Goal: Transaction & Acquisition: Purchase product/service

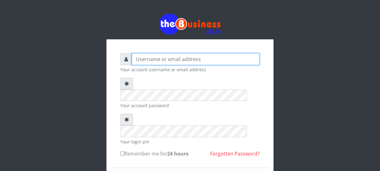
type input "Nacybaby"
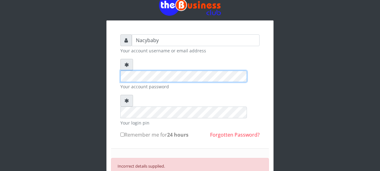
scroll to position [21, 0]
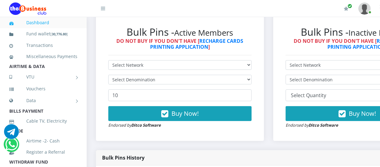
scroll to position [165, 0]
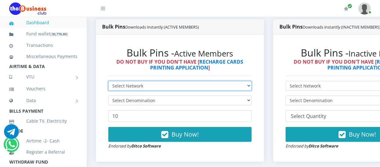
click at [251, 86] on select "Select Network MTN Globacom 9Mobile Airtel" at bounding box center [179, 86] width 143 height 10
select select "MTN"
click at [108, 81] on select "Select Network MTN Globacom 9Mobile Airtel" at bounding box center [179, 86] width 143 height 10
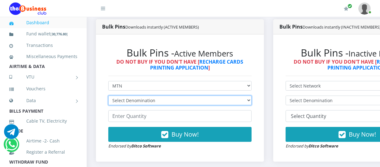
click at [251, 101] on select "Select Denomination MTN NGN100 - ₦96.94 MTN NGN200 - ₦193.88 MTN NGN400 - ₦387.…" at bounding box center [179, 100] width 143 height 10
select select "484.7-500"
click at [108, 96] on select "Select Denomination MTN NGN100 - ₦96.94 MTN NGN200 - ₦193.88 MTN NGN400 - ₦387.…" at bounding box center [179, 100] width 143 height 10
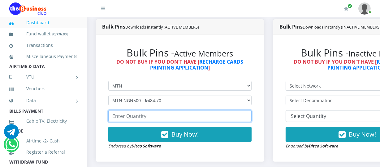
click at [111, 117] on input "number" at bounding box center [179, 116] width 143 height 12
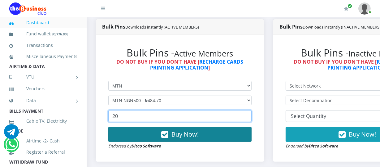
type input "20"
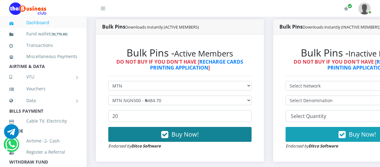
click at [153, 136] on button "Buy Now!" at bounding box center [179, 134] width 143 height 15
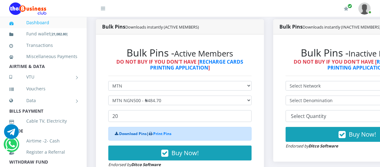
click at [130, 133] on link "Download Pins" at bounding box center [133, 133] width 28 height 5
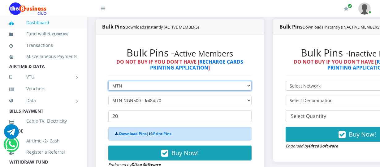
click at [252, 87] on select "Select Network MTN Globacom 9Mobile Airtel" at bounding box center [179, 86] width 143 height 10
select select "Airtel"
click at [108, 81] on select "Select Network MTN Globacom 9Mobile Airtel" at bounding box center [179, 86] width 143 height 10
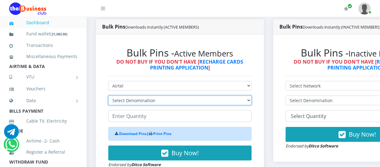
click at [251, 101] on select "Select Denomination Airtel NGN100 - ₦96.36 Airtel NGN200 - ₦192.72 Airtel NGN50…" at bounding box center [179, 100] width 143 height 10
select select "481.8-500"
click at [108, 96] on select "Select Denomination Airtel NGN100 - ₦96.36 Airtel NGN200 - ₦192.72 Airtel NGN50…" at bounding box center [179, 100] width 143 height 10
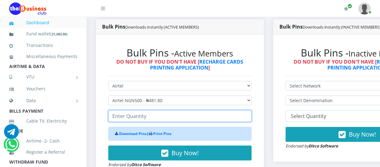
click at [112, 115] on input "number" at bounding box center [179, 116] width 143 height 12
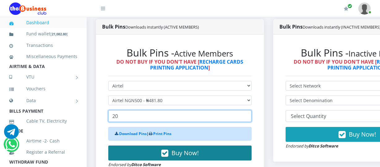
type input "20"
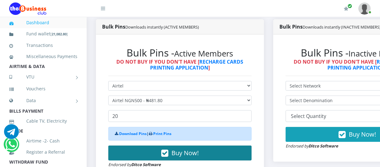
click at [172, 154] on button "Buy Now!" at bounding box center [179, 152] width 143 height 15
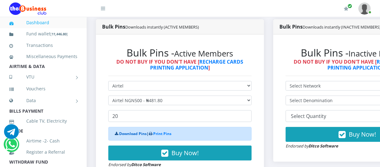
click at [127, 134] on link "Download Pins" at bounding box center [133, 133] width 28 height 5
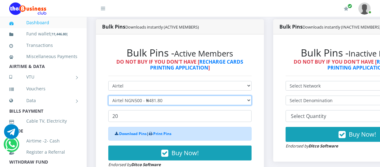
click at [252, 101] on select "Select Denomination Airtel NGN100 - ₦96.36 Airtel NGN200 - ₦192.72 Airtel NGN50…" at bounding box center [179, 100] width 143 height 10
select select "192.72-200"
click at [108, 96] on select "Select Denomination Airtel NGN100 - ₦96.36 Airtel NGN200 - ₦192.72 Airtel NGN50…" at bounding box center [179, 100] width 143 height 10
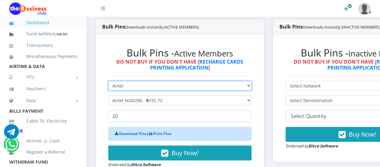
click at [251, 86] on select "Select Network MTN Globacom 9Mobile Airtel" at bounding box center [179, 86] width 143 height 10
select select "MTN"
click at [108, 81] on select "Select Network MTN Globacom 9Mobile Airtel" at bounding box center [179, 86] width 143 height 10
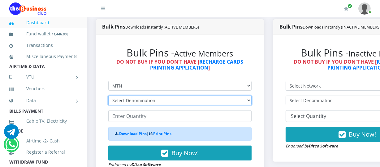
click at [250, 99] on select "Select Denomination MTN NGN100 - ₦96.94 MTN NGN200 - ₦193.88 MTN NGN400 - ₦387.…" at bounding box center [179, 100] width 143 height 10
select select "193.88-200"
click at [108, 96] on select "Select Denomination MTN NGN100 - ₦96.94 MTN NGN200 - ₦193.88 MTN NGN400 - ₦387.…" at bounding box center [179, 100] width 143 height 10
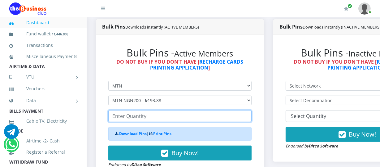
click at [113, 117] on input "number" at bounding box center [179, 116] width 143 height 12
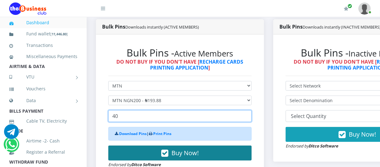
type input "40"
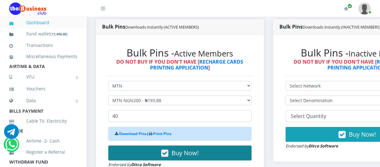
click at [182, 153] on span "Buy Now!" at bounding box center [185, 152] width 27 height 8
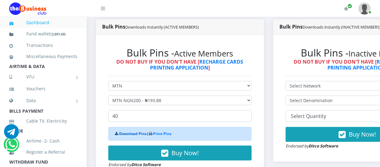
click at [128, 133] on link "Download Pins" at bounding box center [133, 133] width 28 height 5
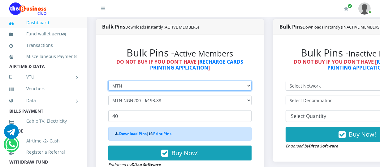
click at [252, 85] on select "Select Network MTN Globacom 9Mobile Airtel" at bounding box center [179, 86] width 143 height 10
select select "Airtel"
click at [108, 81] on select "Select Network MTN Globacom 9Mobile Airtel" at bounding box center [179, 86] width 143 height 10
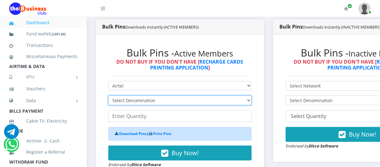
click at [246, 102] on select "Select Denomination Airtel NGN100 - ₦96.36 Airtel NGN200 - ₦192.72 Airtel NGN50…" at bounding box center [179, 100] width 143 height 10
select select "192.72-200"
click at [108, 96] on select "Select Denomination Airtel NGN100 - ₦96.36 Airtel NGN200 - ₦192.72 Airtel NGN50…" at bounding box center [179, 100] width 143 height 10
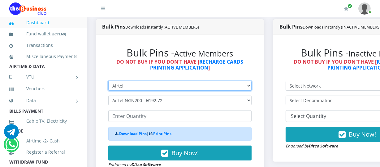
click at [251, 86] on select "Select Network MTN Globacom 9Mobile Airtel" at bounding box center [179, 86] width 143 height 10
select select "MTN"
click at [108, 81] on select "Select Network MTN Globacom 9Mobile Airtel" at bounding box center [179, 86] width 143 height 10
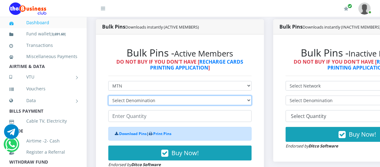
click at [248, 99] on select "Select Denomination MTN NGN100 - ₦96.94 MTN NGN200 - ₦193.88 MTN NGN400 - ₦387.…" at bounding box center [179, 100] width 143 height 10
select select "96.94-100"
click at [108, 96] on select "Select Denomination MTN NGN100 - ₦96.94 MTN NGN200 - ₦193.88 MTN NGN400 - ₦387.…" at bounding box center [179, 100] width 143 height 10
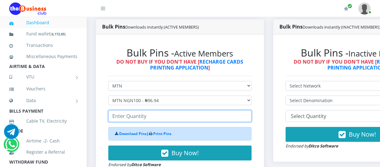
click at [112, 116] on input "number" at bounding box center [179, 116] width 143 height 12
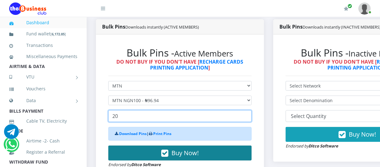
type input "20"
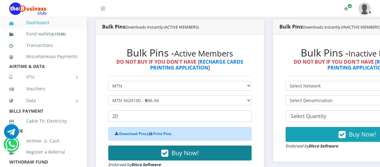
click at [176, 151] on span "Buy Now!" at bounding box center [185, 152] width 27 height 8
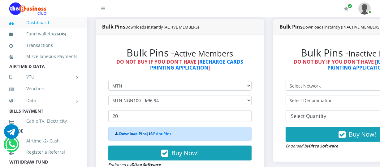
click at [130, 135] on link "Download Pins" at bounding box center [133, 133] width 28 height 5
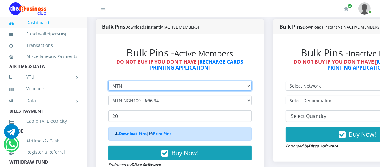
click at [249, 85] on select "Select Network MTN Globacom 9Mobile Airtel" at bounding box center [179, 86] width 143 height 10
select select "Airtel"
click at [108, 81] on select "Select Network MTN Globacom 9Mobile Airtel" at bounding box center [179, 86] width 143 height 10
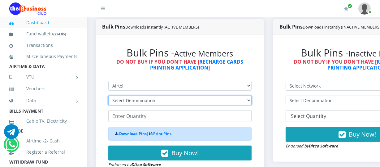
click at [244, 99] on select "Select Denomination Airtel NGN100 - ₦96.36 Airtel NGN200 - ₦192.72 Airtel NGN50…" at bounding box center [179, 100] width 143 height 10
select select "192.72-200"
click at [108, 96] on select "Select Denomination Airtel NGN100 - ₦96.36 Airtel NGN200 - ₦192.72 Airtel NGN50…" at bounding box center [179, 100] width 143 height 10
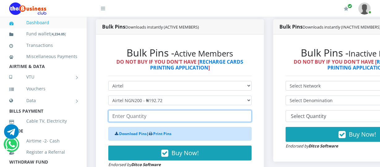
click at [114, 116] on input "number" at bounding box center [179, 116] width 143 height 12
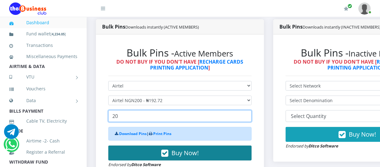
type input "20"
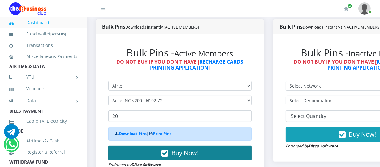
click at [181, 153] on span "Buy Now!" at bounding box center [185, 152] width 27 height 8
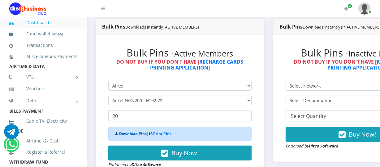
click at [128, 133] on link "Download Pins" at bounding box center [133, 133] width 28 height 5
click at [61, 21] on link "Dashboard" at bounding box center [43, 22] width 68 height 14
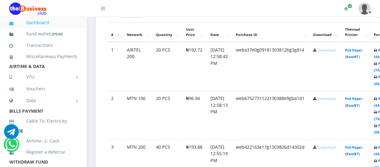
scroll to position [354, 0]
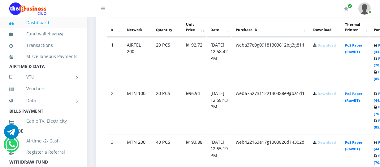
click at [332, 44] on link "Download" at bounding box center [327, 45] width 18 height 5
click at [328, 94] on link "Download" at bounding box center [327, 93] width 18 height 5
click at [333, 142] on link "Download" at bounding box center [327, 142] width 18 height 5
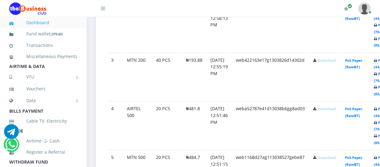
scroll to position [438, 0]
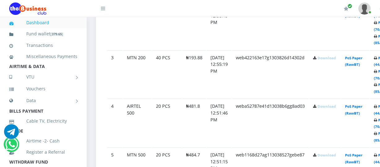
click at [329, 106] on link "Download" at bounding box center [327, 106] width 18 height 5
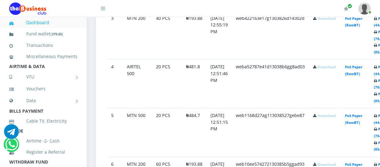
scroll to position [488, 0]
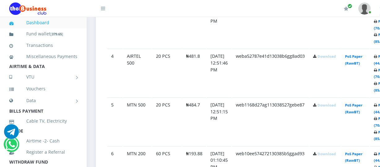
click at [333, 105] on link "Download" at bounding box center [327, 105] width 18 height 5
